Goal: Check status: Check status

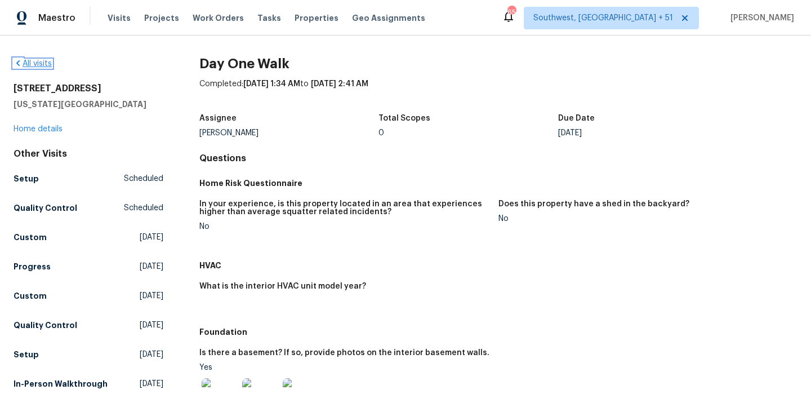
click at [47, 62] on link "All visits" at bounding box center [33, 64] width 38 height 8
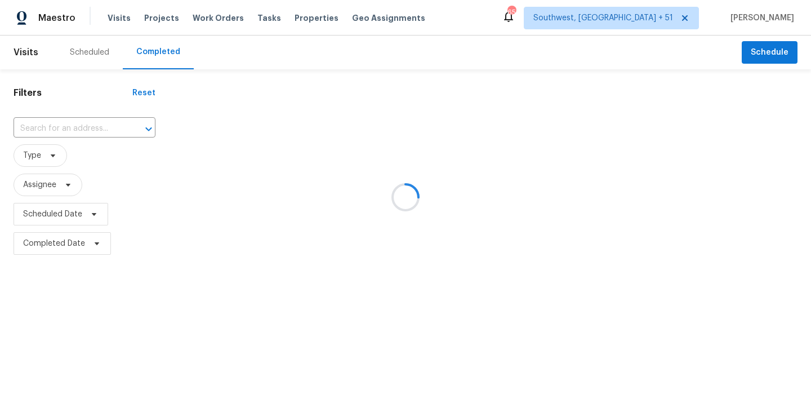
click at [91, 126] on div at bounding box center [405, 197] width 811 height 394
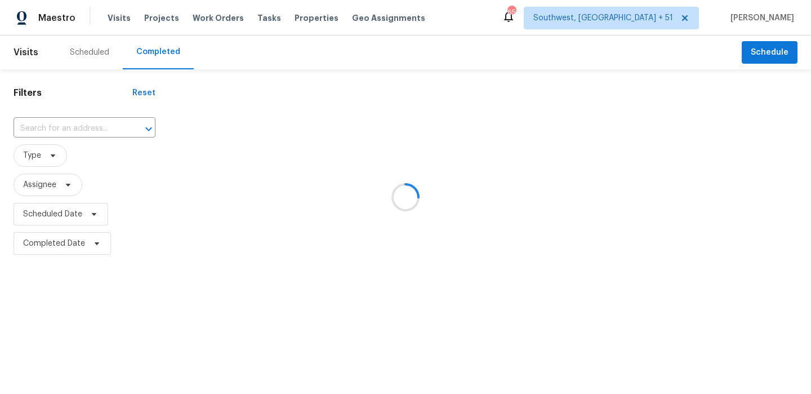
click at [91, 126] on div at bounding box center [405, 197] width 811 height 394
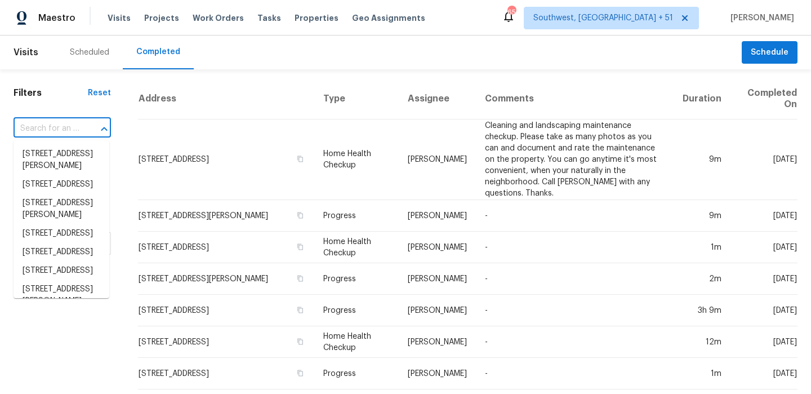
click at [77, 132] on input "text" at bounding box center [47, 128] width 66 height 17
paste input "[STREET_ADDRESS]"
type input "[STREET_ADDRESS]"
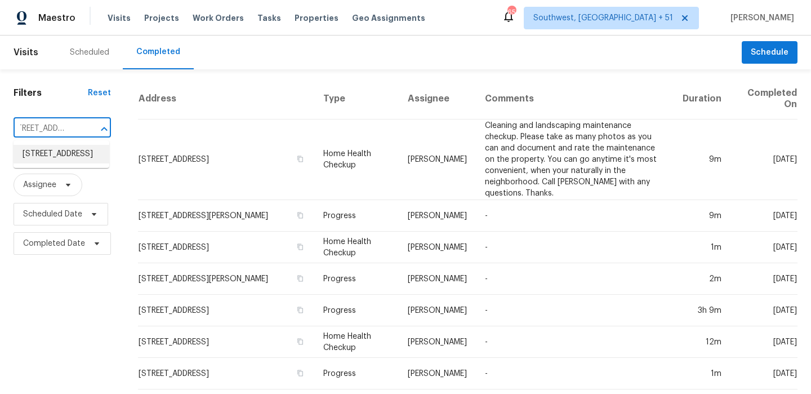
click at [76, 149] on li "[STREET_ADDRESS]" at bounding box center [62, 154] width 96 height 19
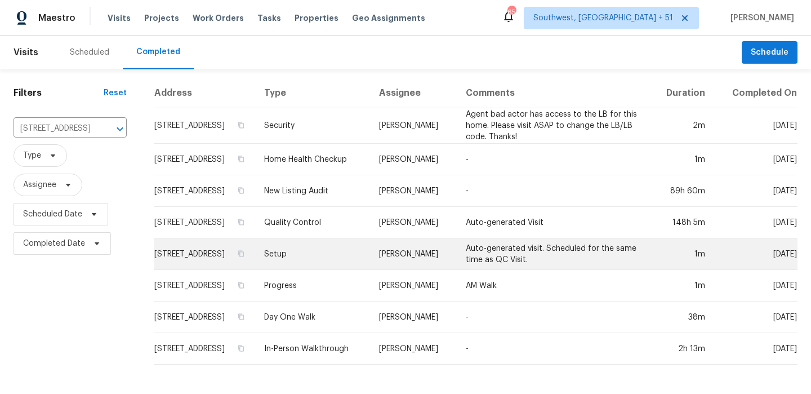
click at [370, 262] on td "Setup" at bounding box center [312, 254] width 115 height 32
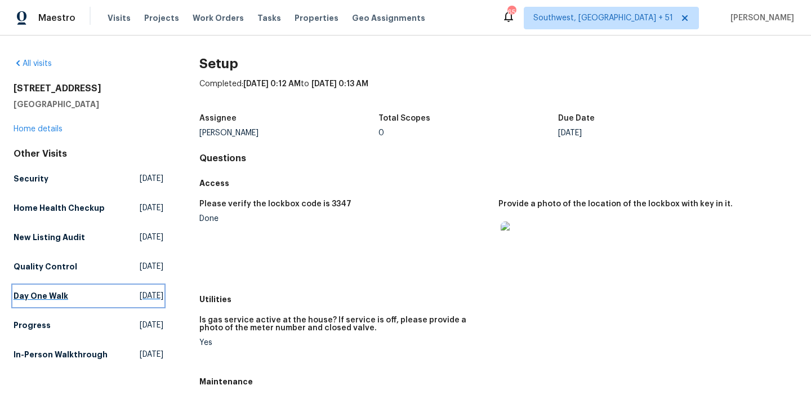
click at [64, 290] on link "Day One Walk [DATE]" at bounding box center [89, 296] width 150 height 20
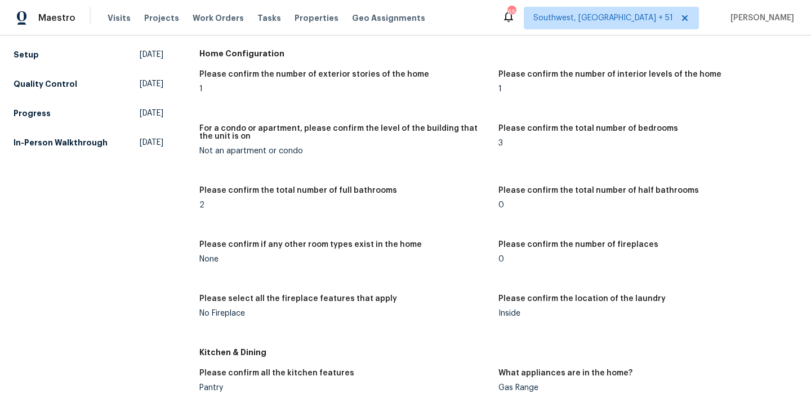
scroll to position [177, 0]
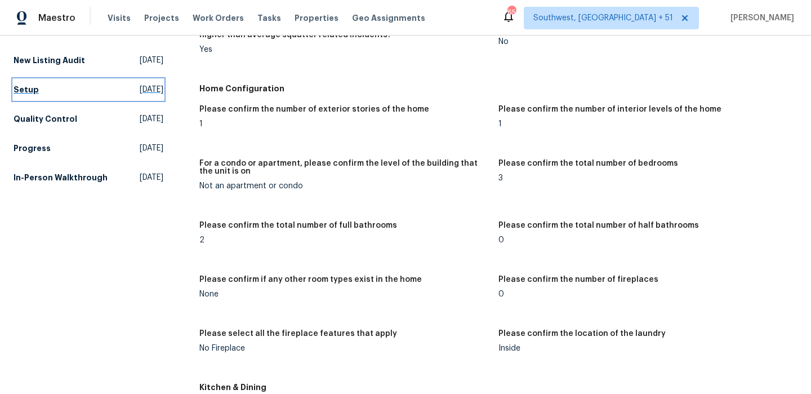
click at [60, 92] on link "Setup [DATE]" at bounding box center [89, 89] width 150 height 20
click at [60, 113] on h5 "Quality Control" at bounding box center [46, 118] width 64 height 11
